Goal: Find specific page/section: Find specific page/section

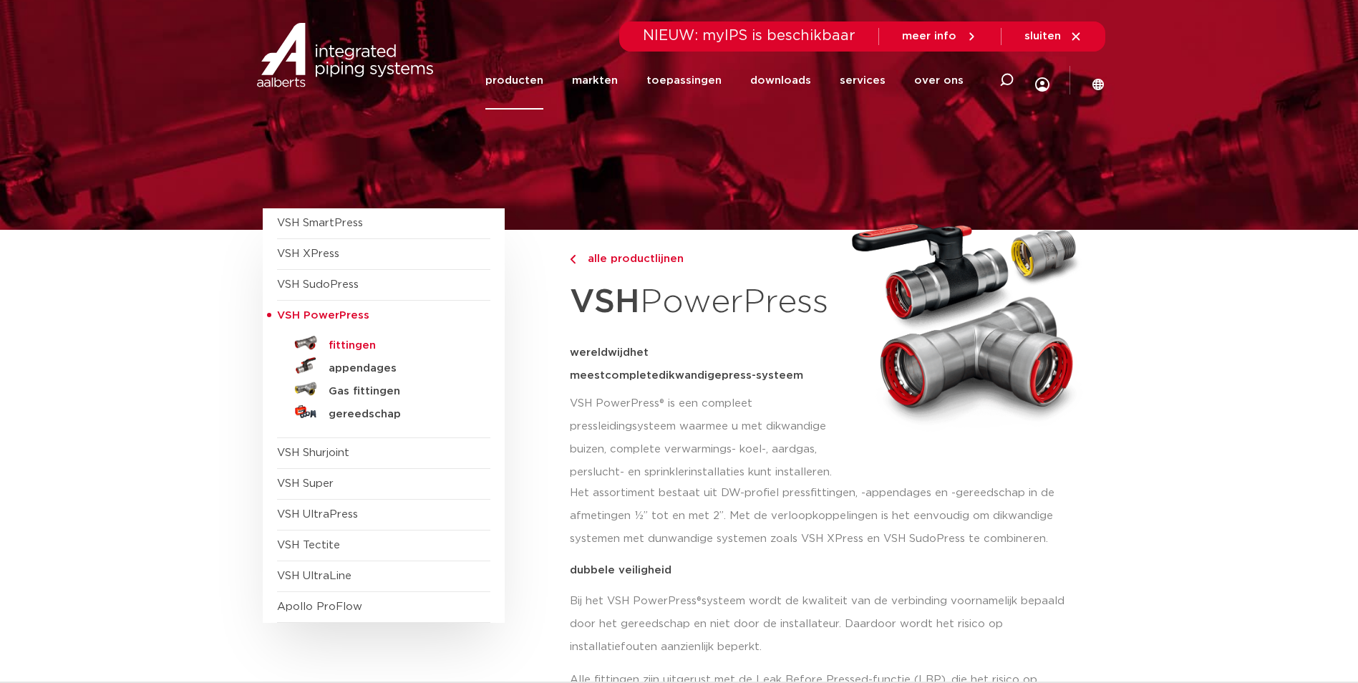
click at [364, 343] on h5 "fittingen" at bounding box center [400, 345] width 142 height 13
